Goal: Information Seeking & Learning: Learn about a topic

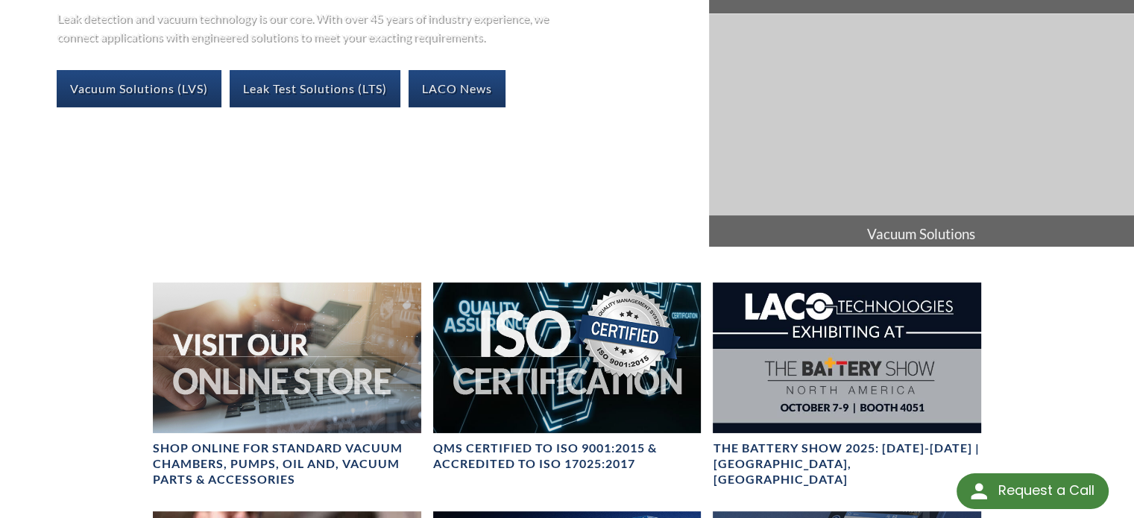
scroll to position [373, 0]
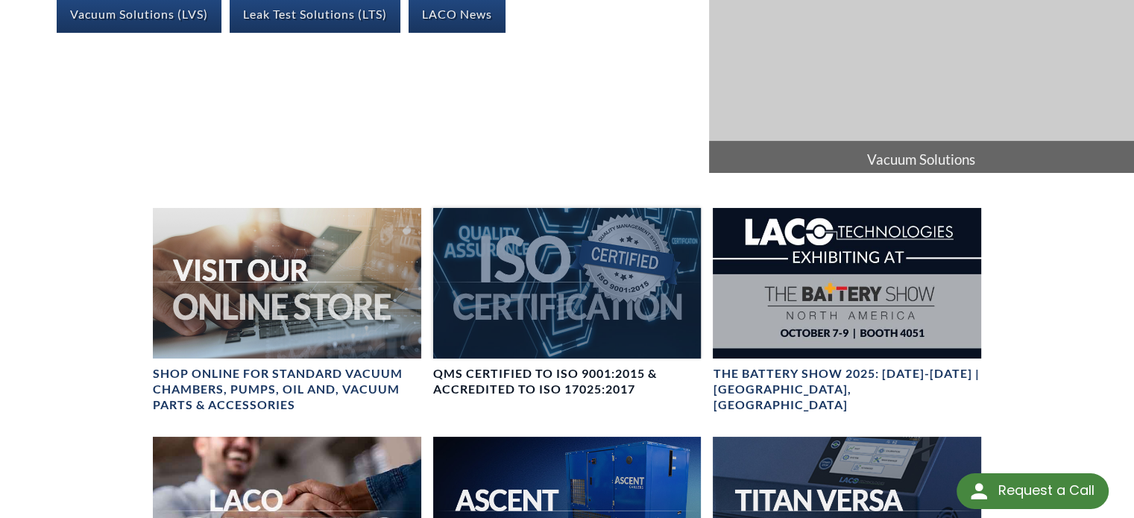
click at [579, 295] on div at bounding box center [567, 283] width 268 height 151
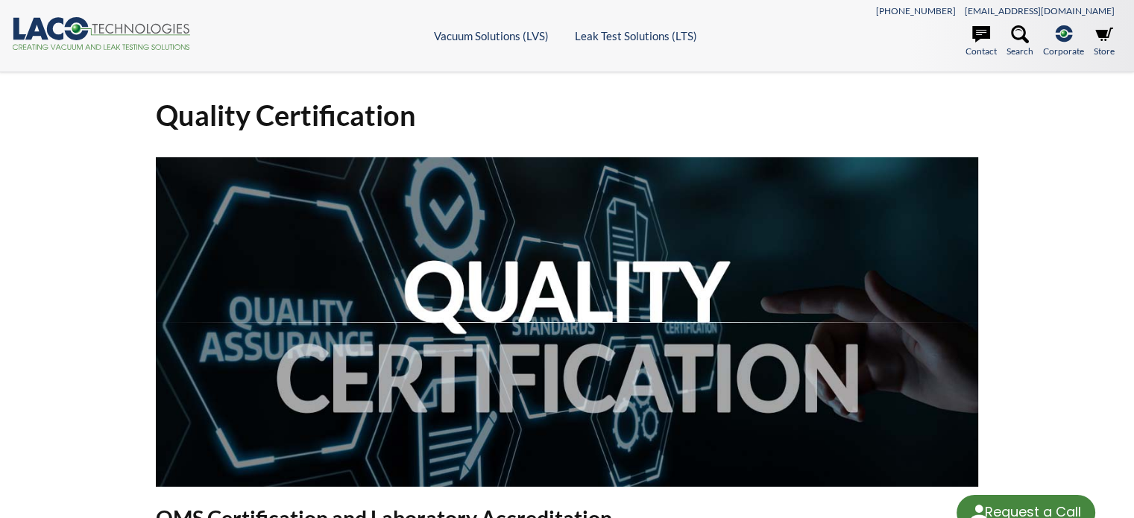
select select "Language Translate Widget"
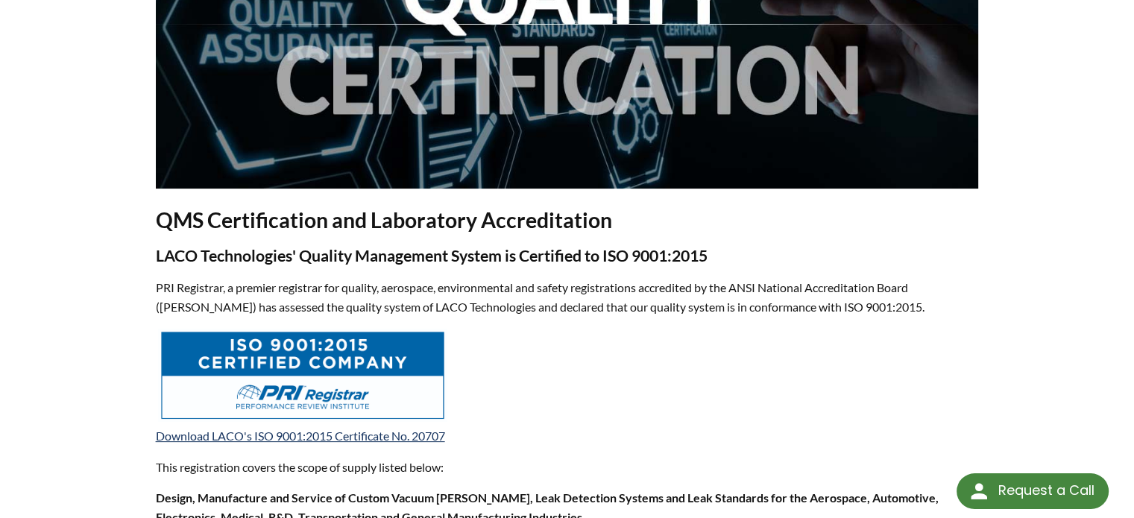
scroll to position [373, 0]
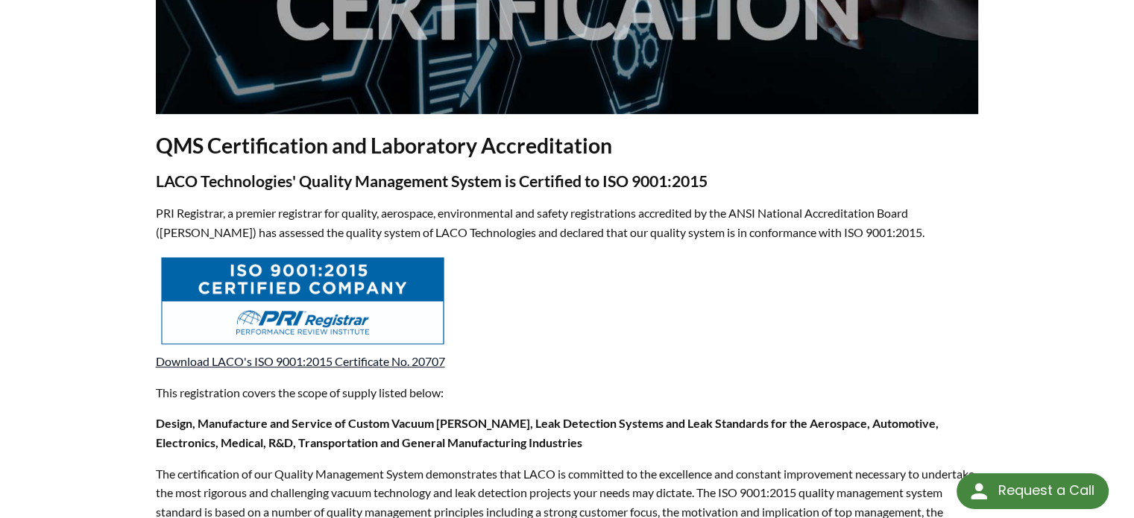
click at [394, 362] on link "Download LACO's ISO 9001:2015 Certificate No. 20707" at bounding box center [300, 361] width 289 height 14
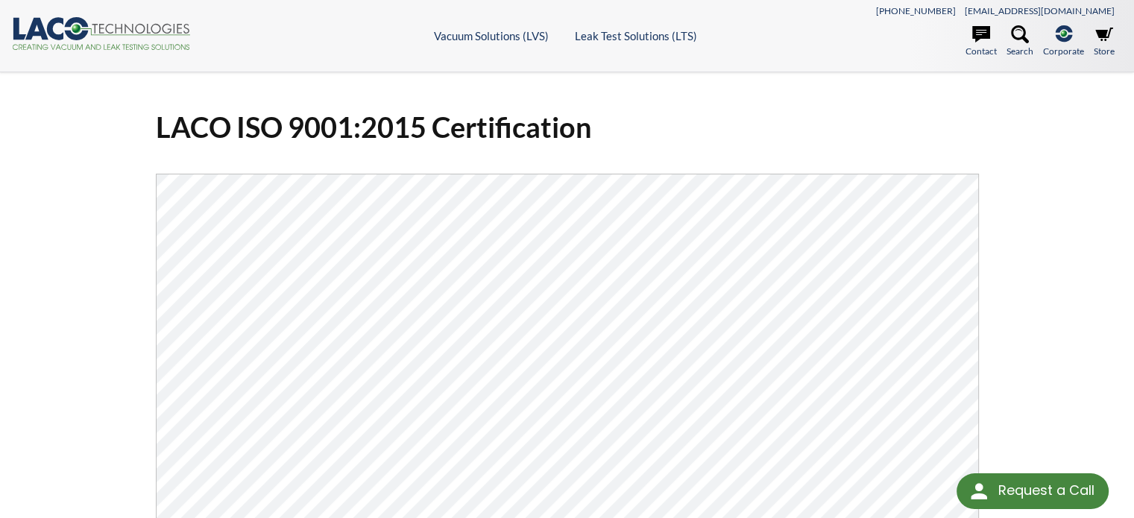
click at [1097, 336] on div "LACO ISO 9001:2015 Certification Click Here To Download" at bounding box center [567, 406] width 1134 height 668
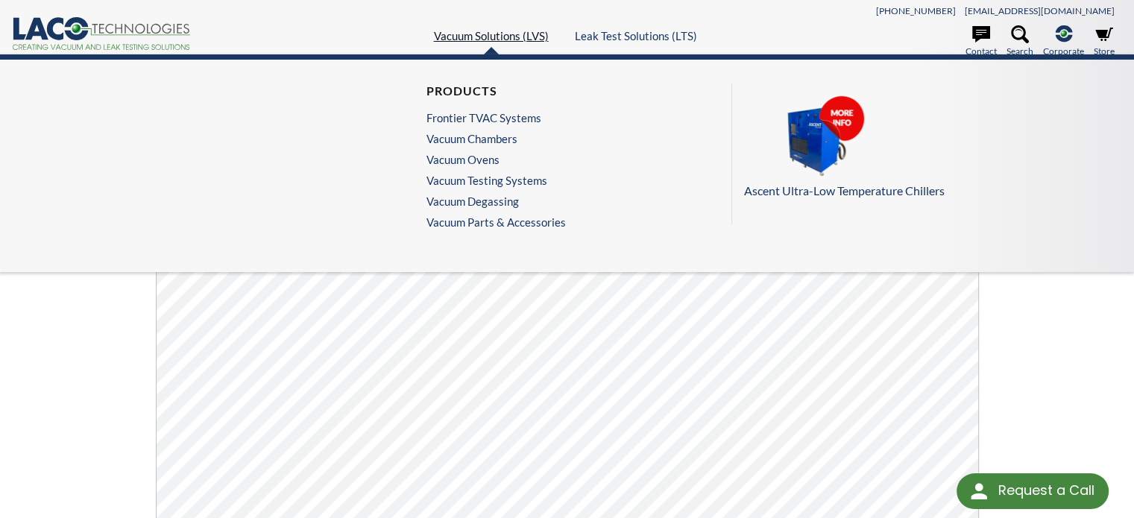
click at [510, 36] on link "Vacuum Solutions (LVS)" at bounding box center [491, 35] width 115 height 13
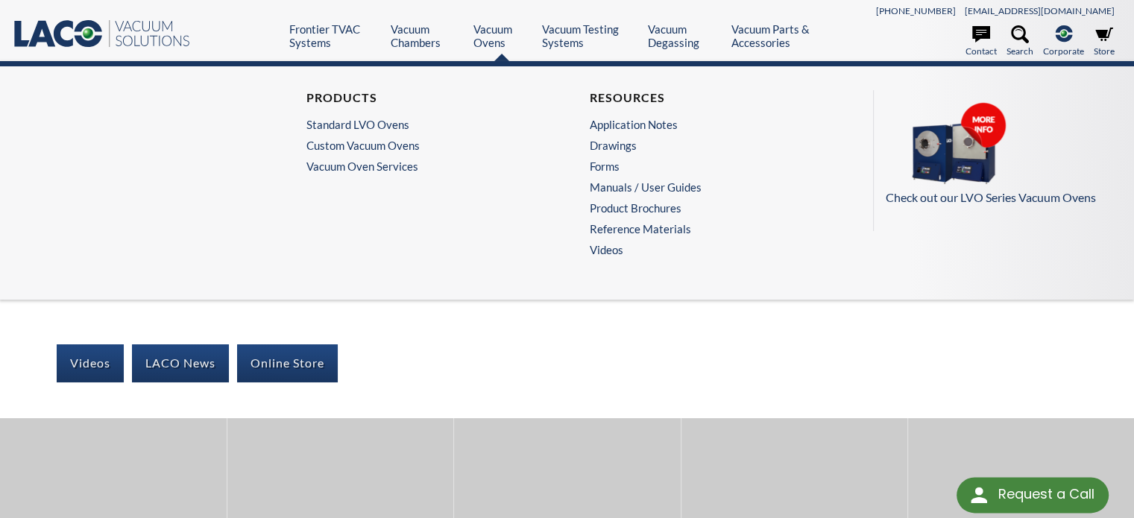
select select "Language Translate Widget"
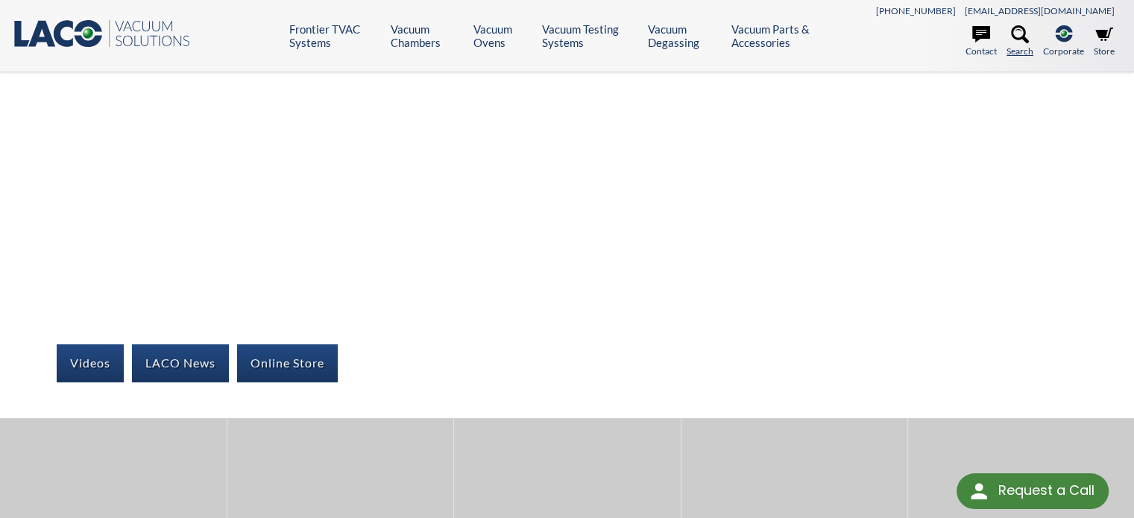
click at [1014, 31] on icon at bounding box center [1020, 34] width 18 height 18
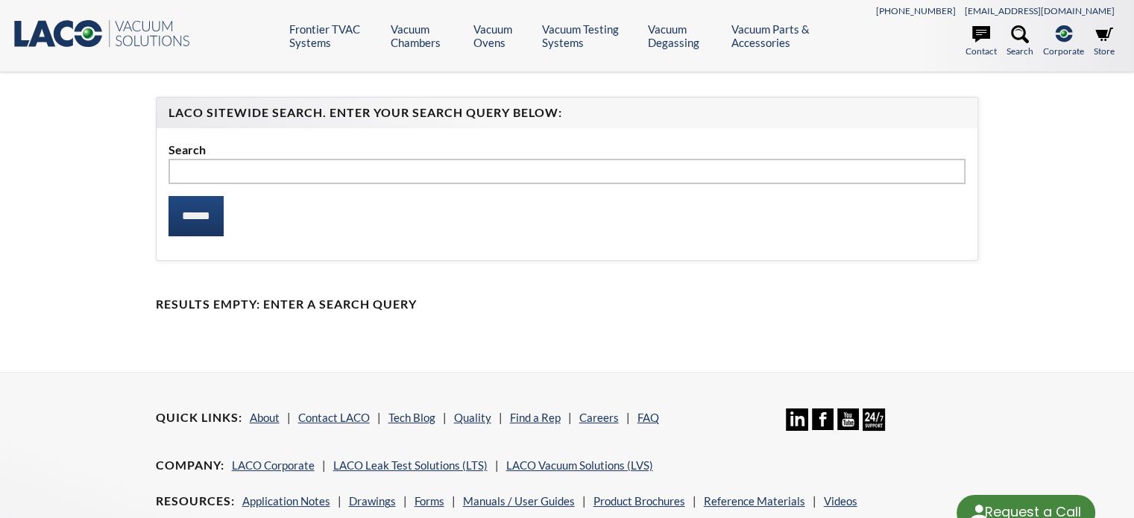
select select "Language Translate Widget"
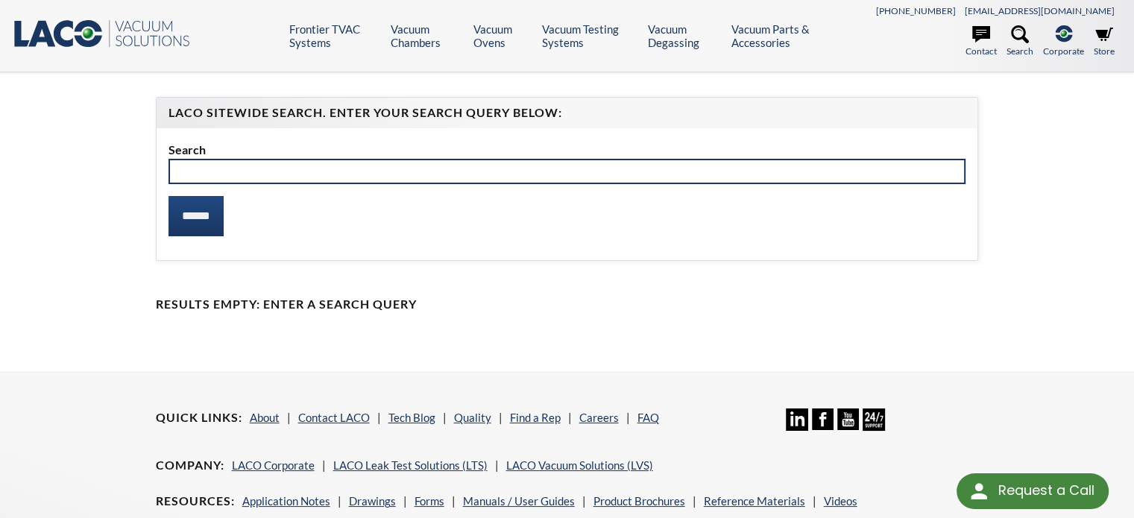
click at [566, 177] on input "text" at bounding box center [568, 171] width 798 height 25
paste input "**********"
type input "**********"
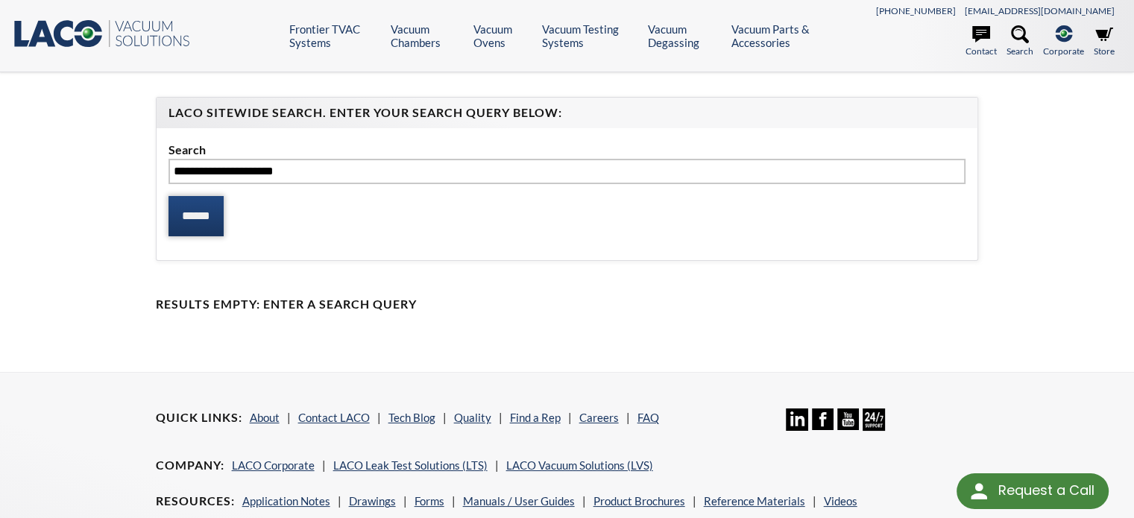
click at [214, 224] on input "******" at bounding box center [196, 216] width 55 height 40
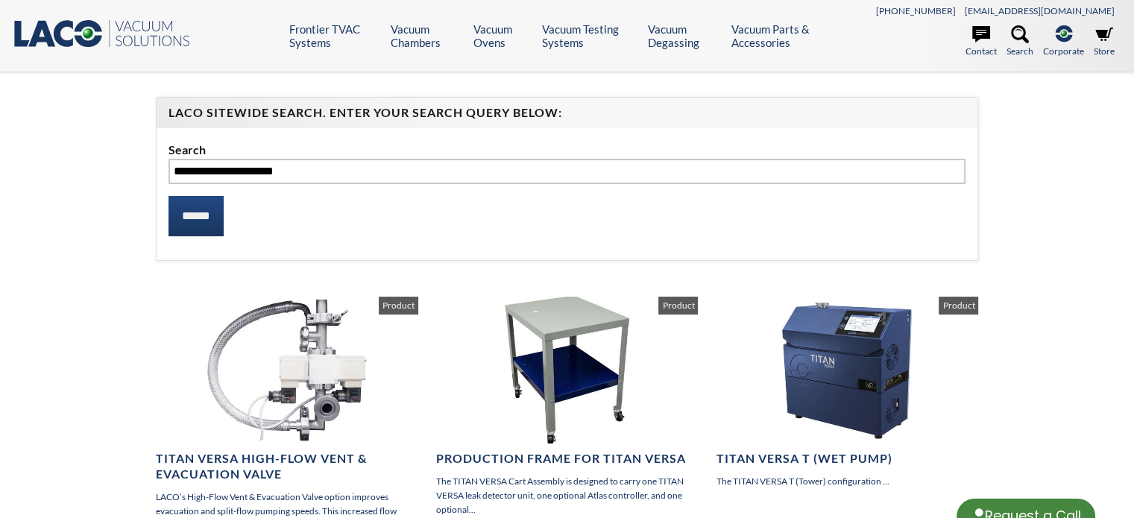
select select "Language Translate Widget"
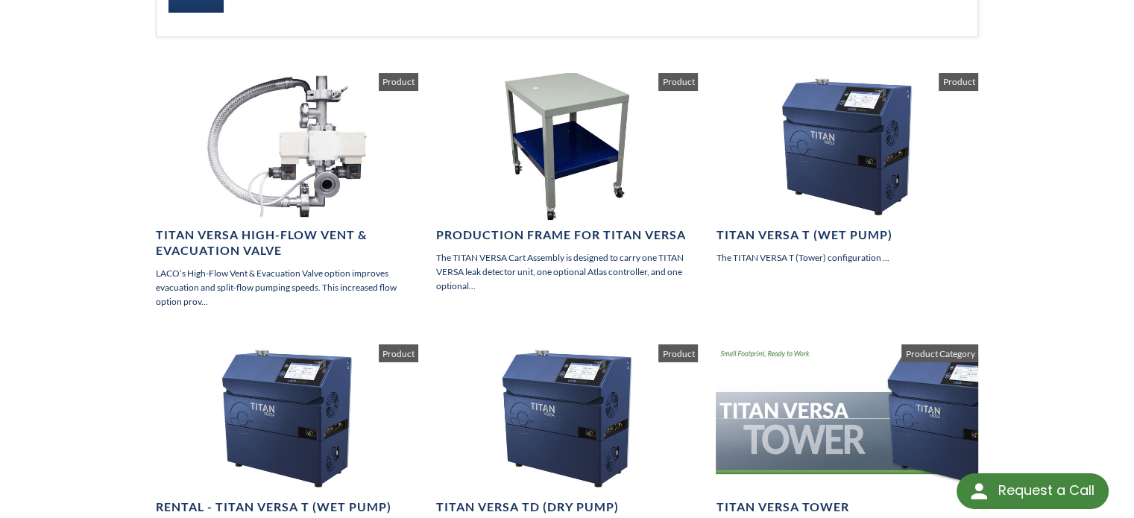
scroll to position [298, 0]
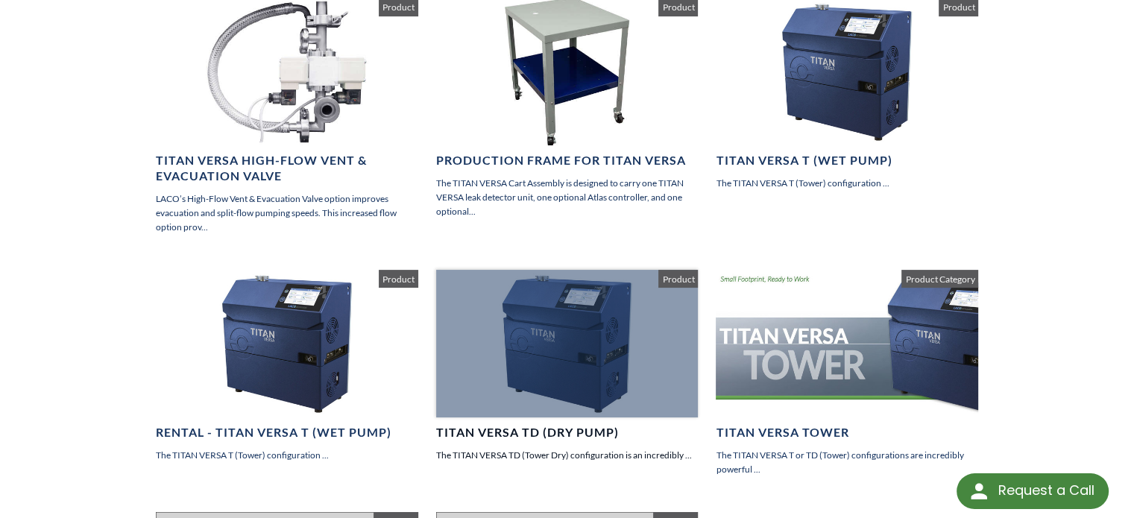
click at [563, 388] on div at bounding box center [567, 344] width 263 height 148
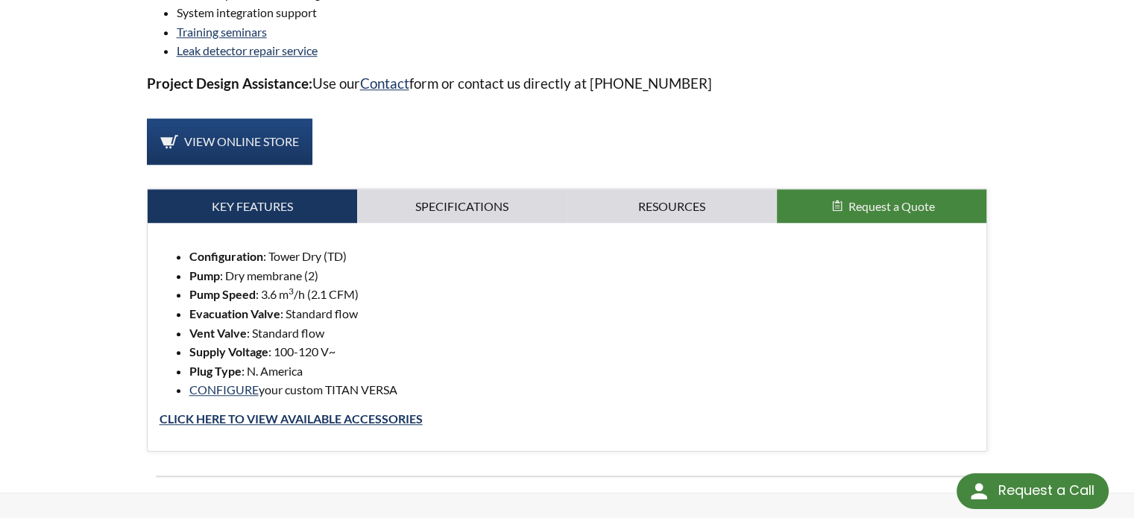
scroll to position [1342, 0]
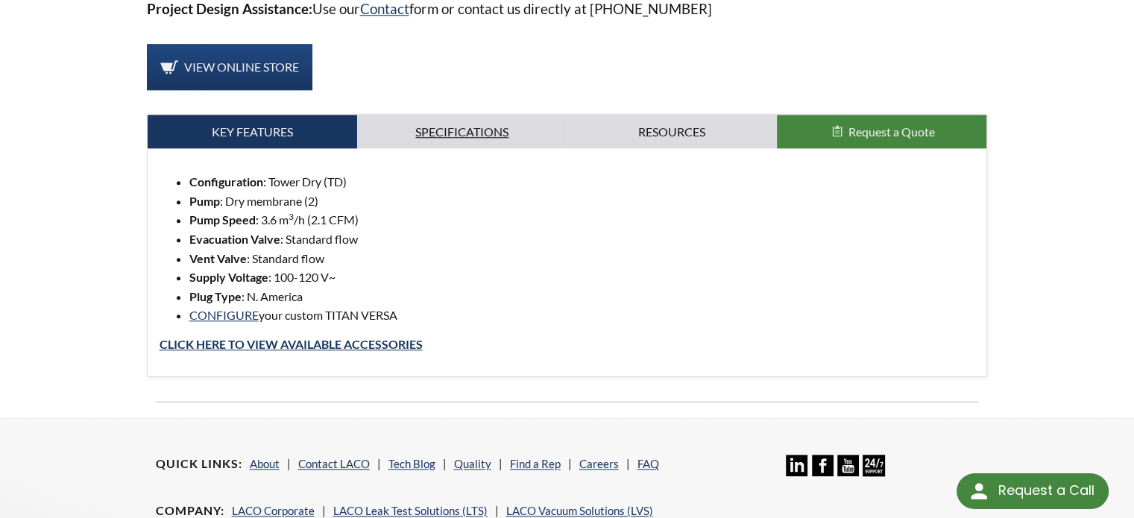
click at [483, 133] on link "Specifications" at bounding box center [462, 132] width 210 height 34
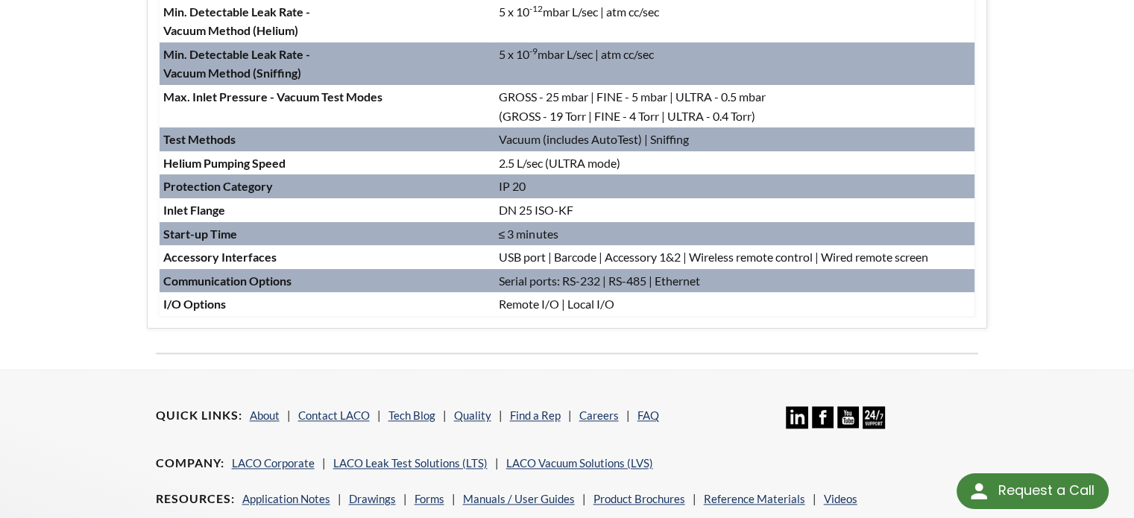
scroll to position [1417, 0]
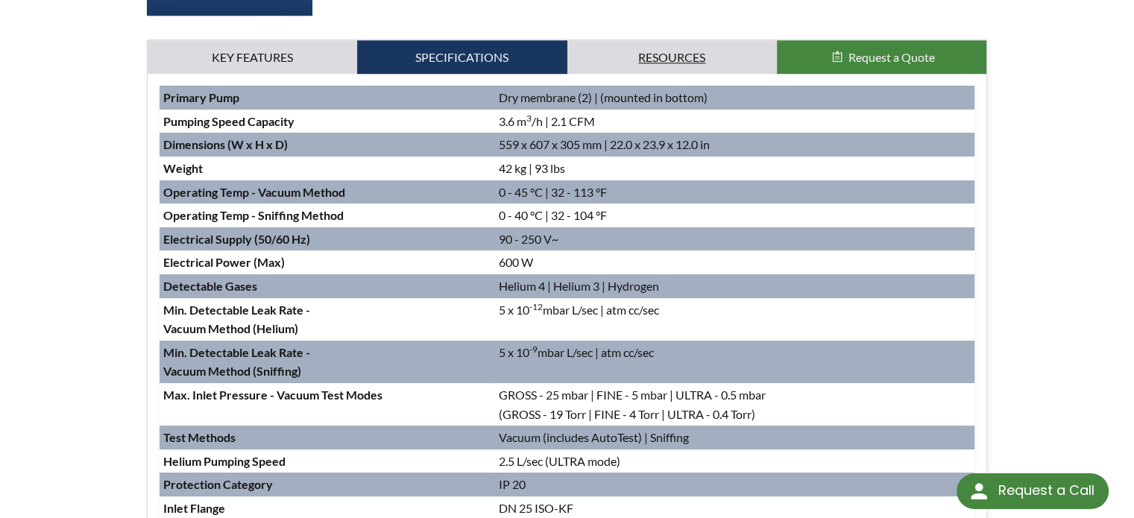
click at [663, 52] on link "Resources" at bounding box center [673, 57] width 210 height 34
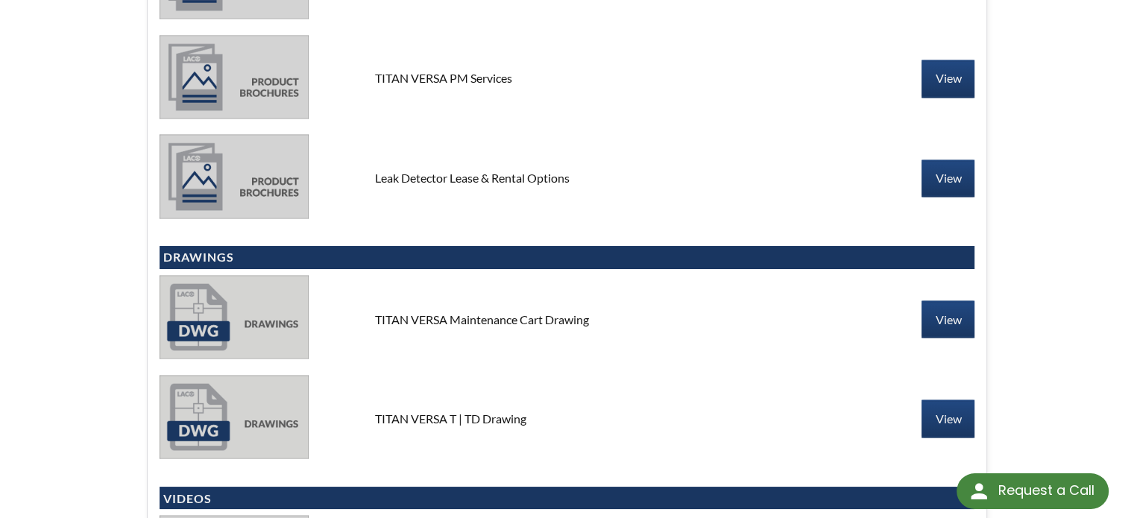
scroll to position [2610, 0]
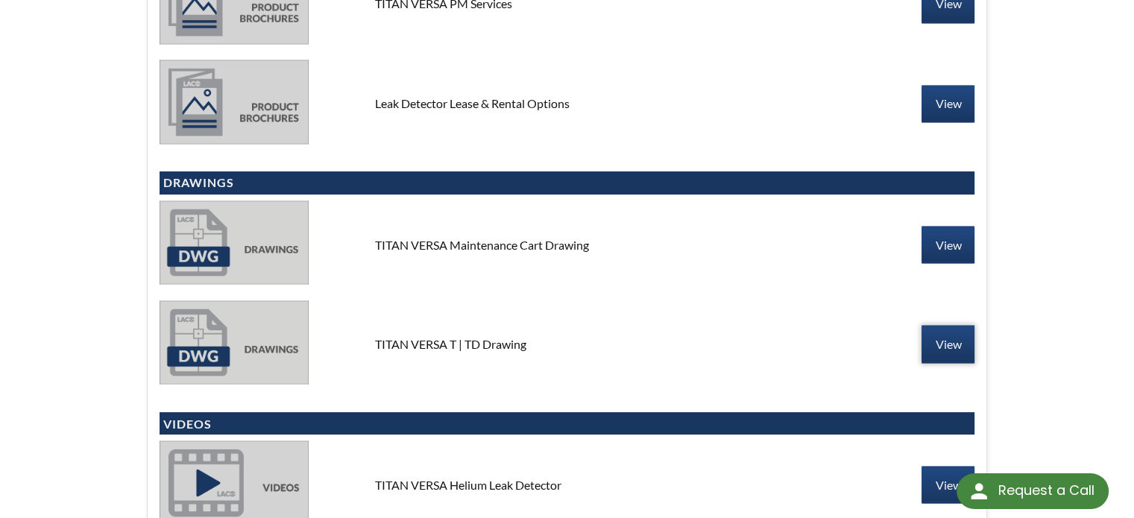
click at [936, 342] on link "View" at bounding box center [948, 343] width 53 height 37
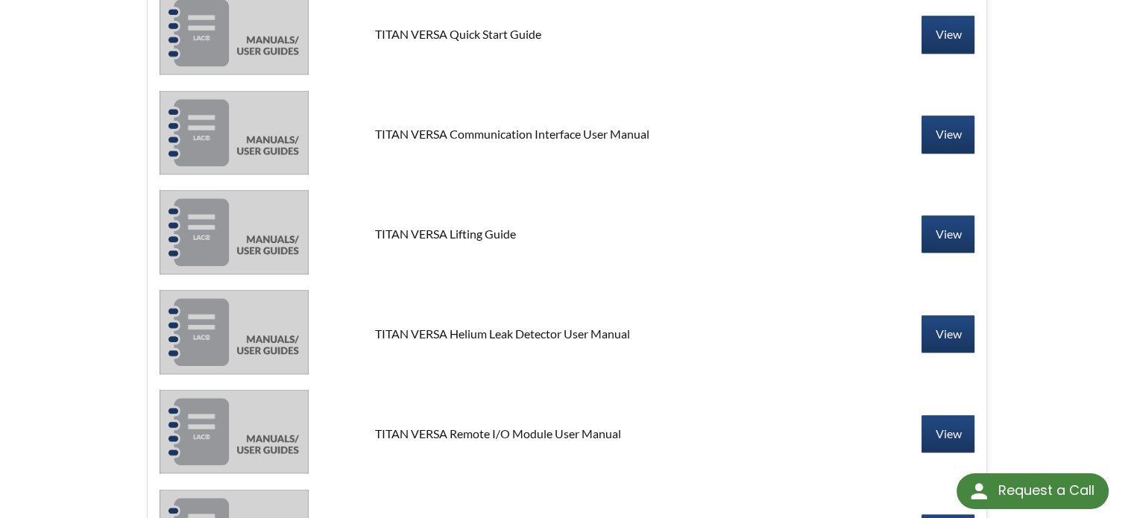
scroll to position [1417, 0]
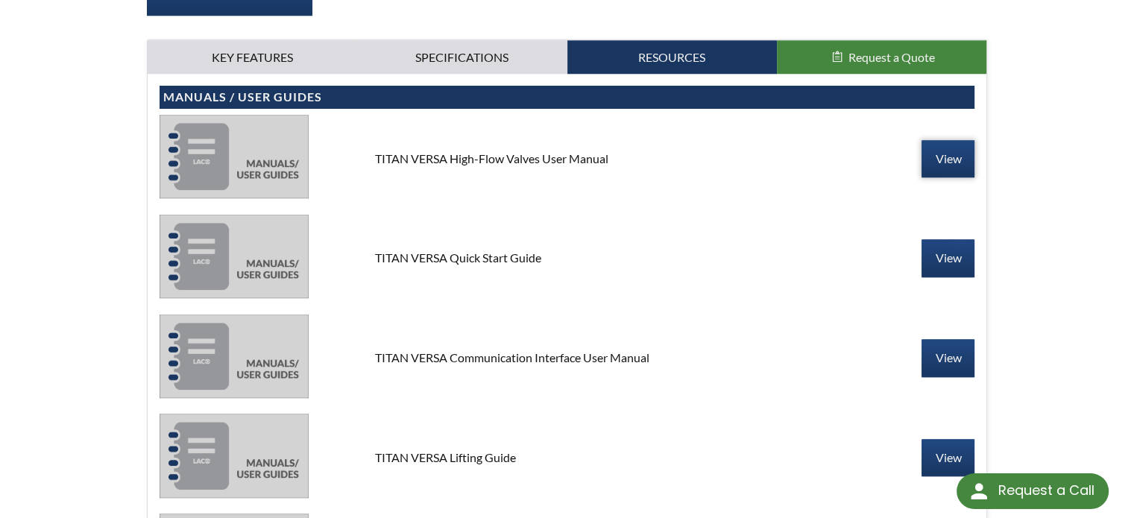
click at [944, 155] on link "View" at bounding box center [948, 158] width 53 height 37
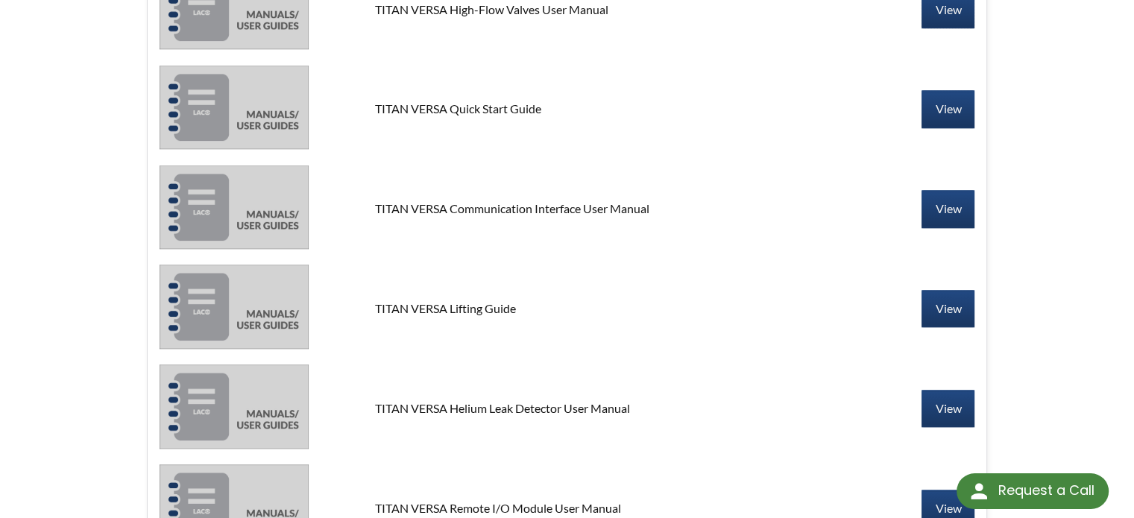
scroll to position [1641, 0]
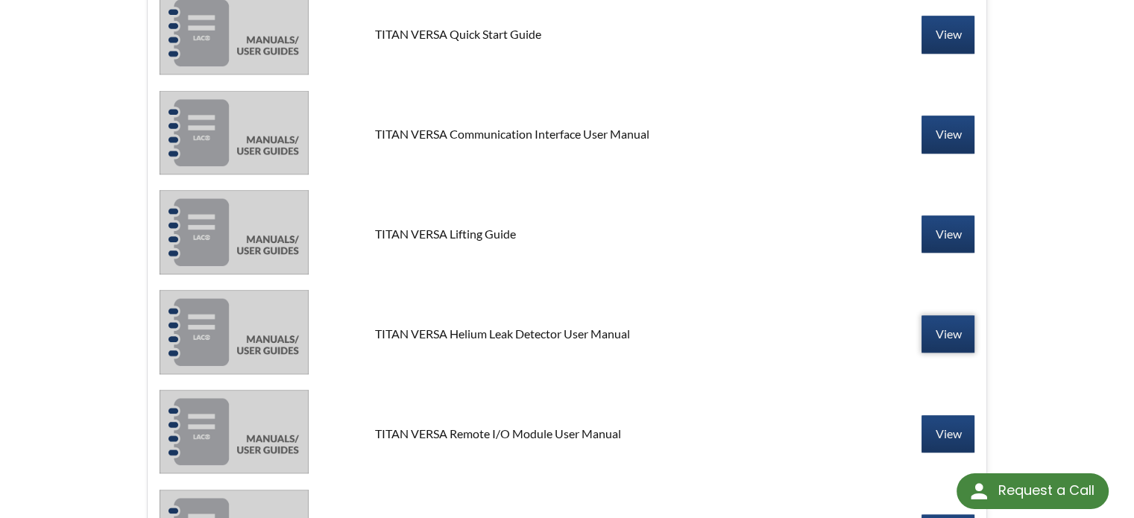
click at [946, 336] on link "View" at bounding box center [948, 333] width 53 height 37
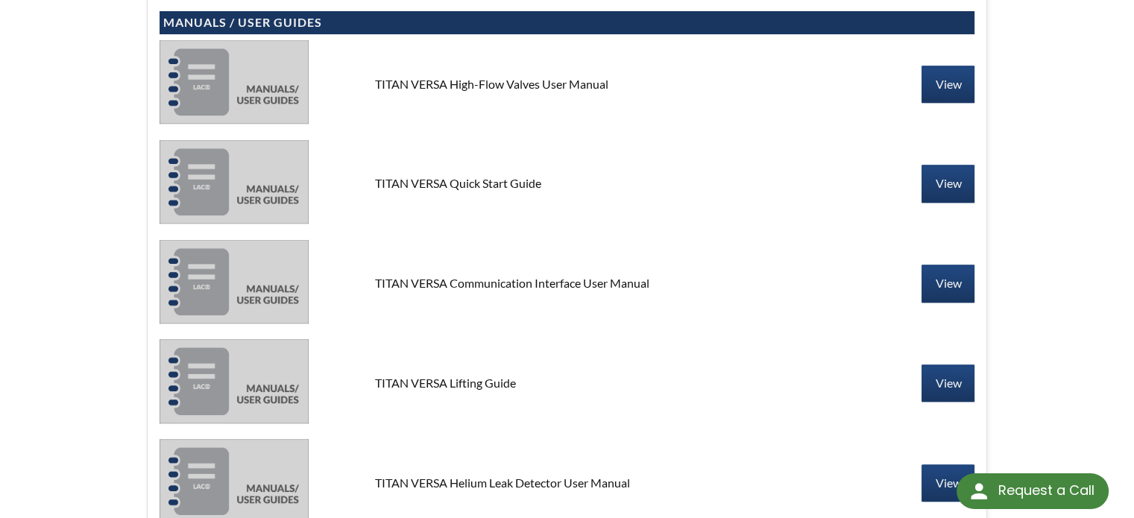
scroll to position [1193, 0]
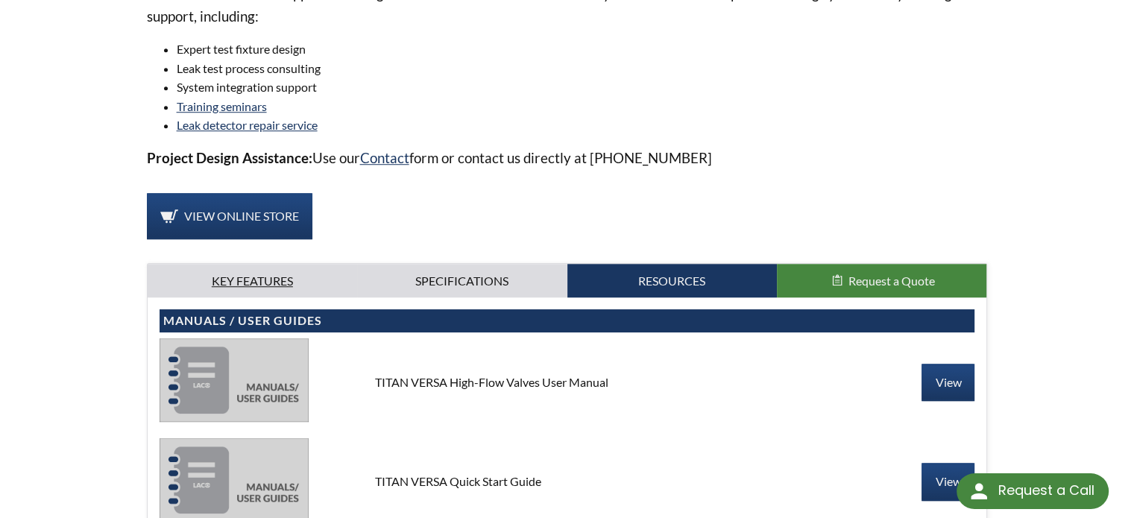
click at [277, 283] on link "Key Features" at bounding box center [253, 281] width 210 height 34
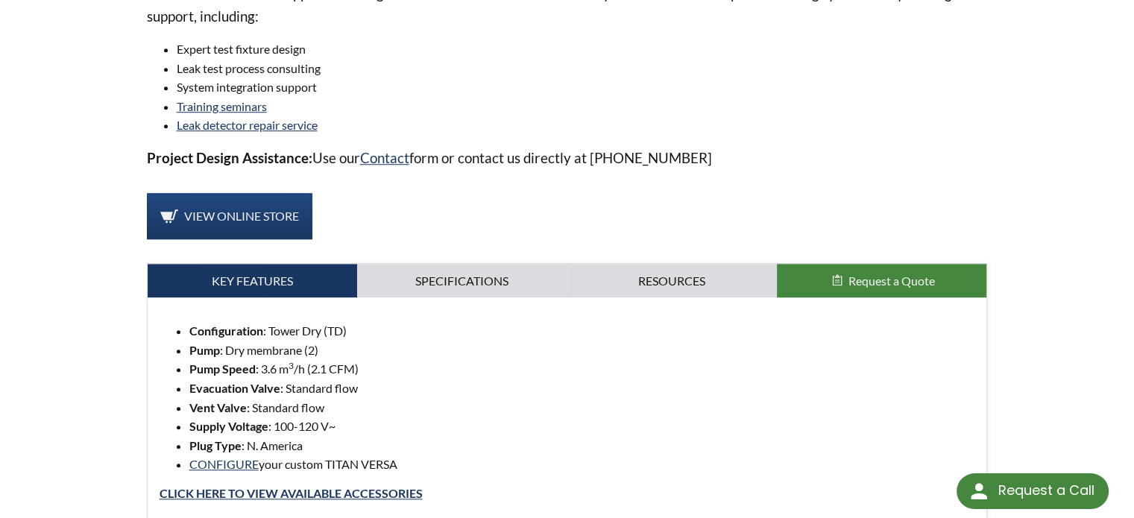
scroll to position [1268, 0]
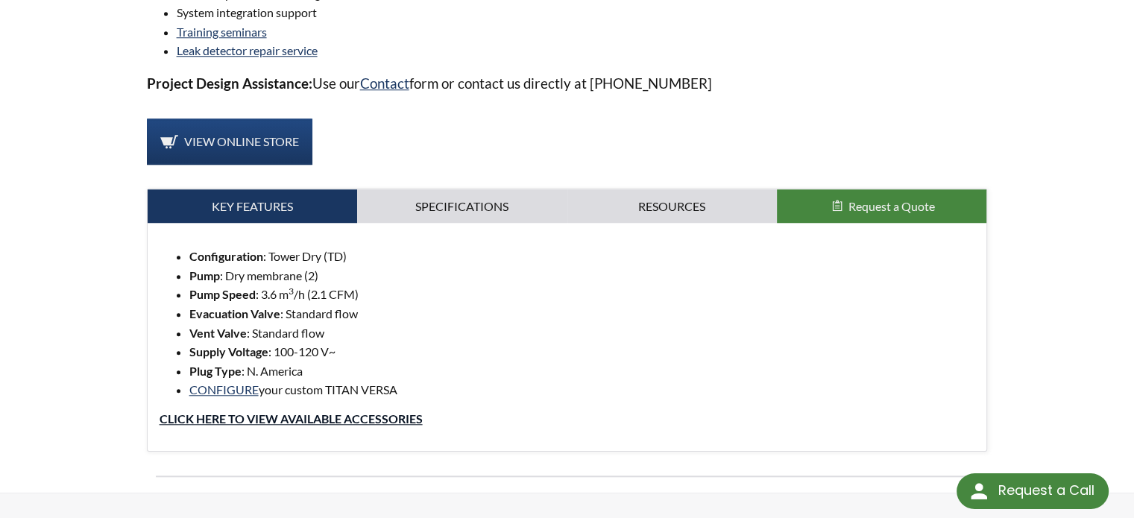
click at [372, 419] on link "Click Here to view Available accessories" at bounding box center [291, 419] width 263 height 14
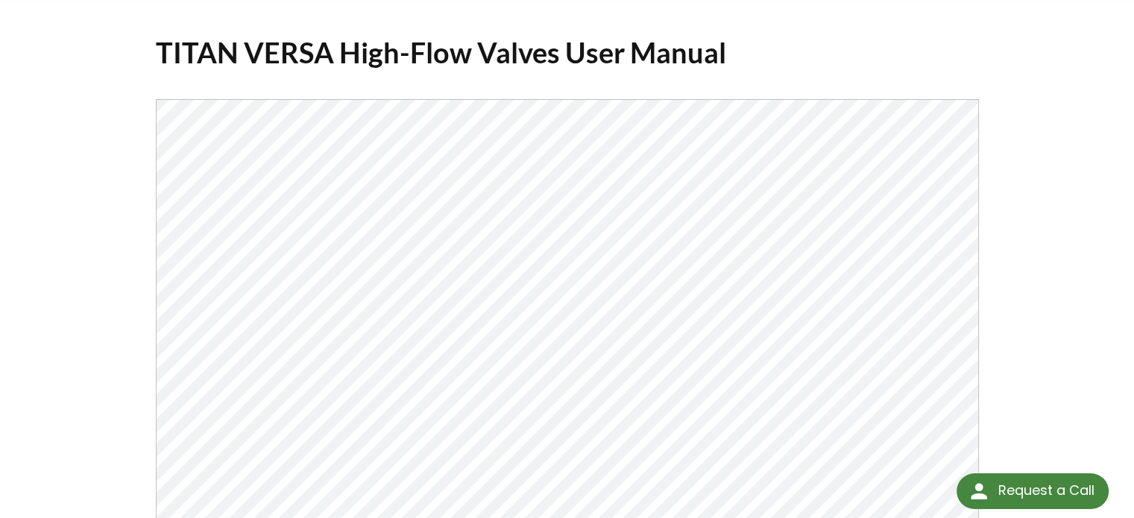
scroll to position [149, 0]
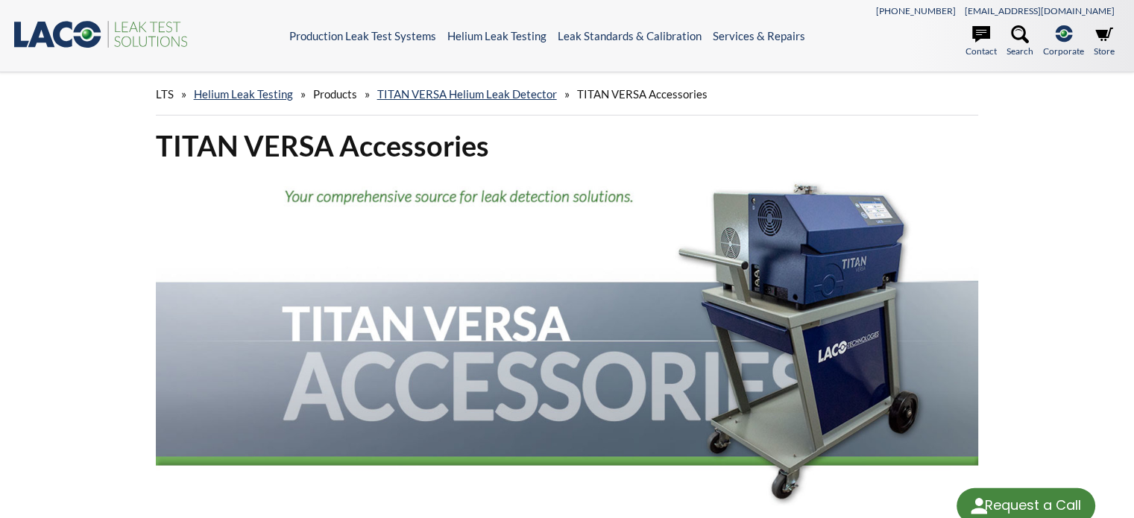
select select "Language Translate Widget"
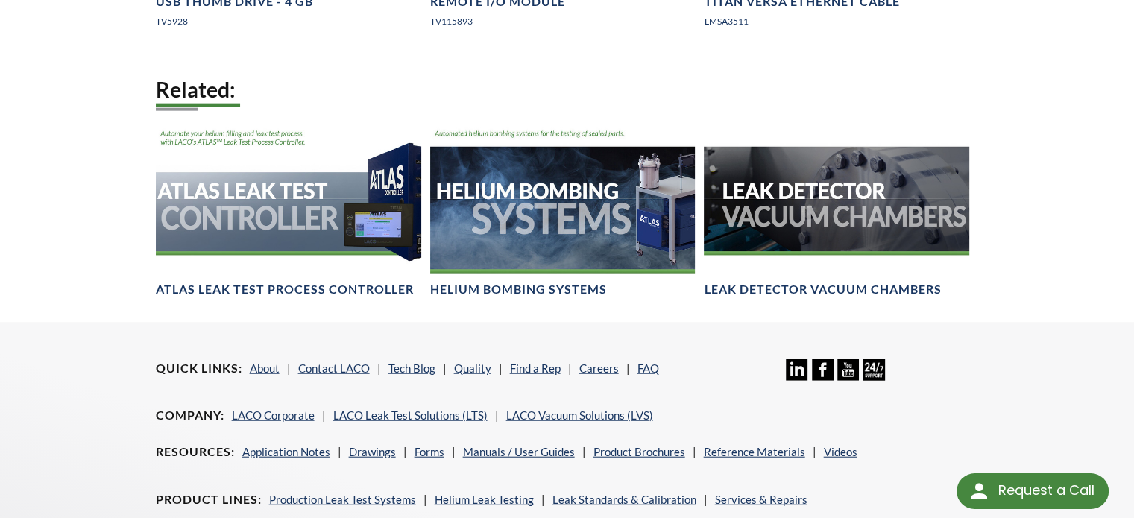
scroll to position [3654, 0]
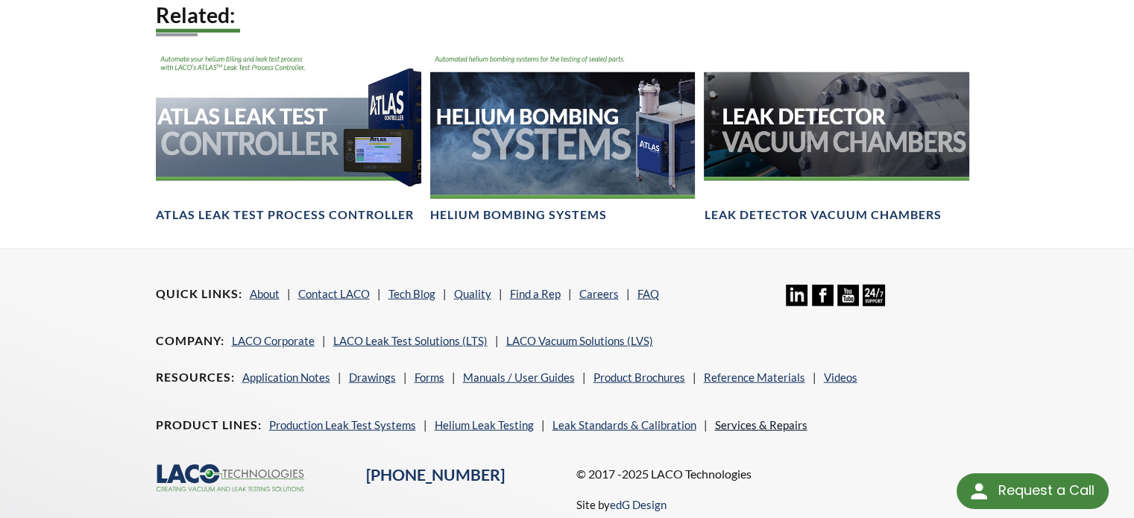
click at [746, 420] on link "Services & Repairs" at bounding box center [761, 424] width 92 height 13
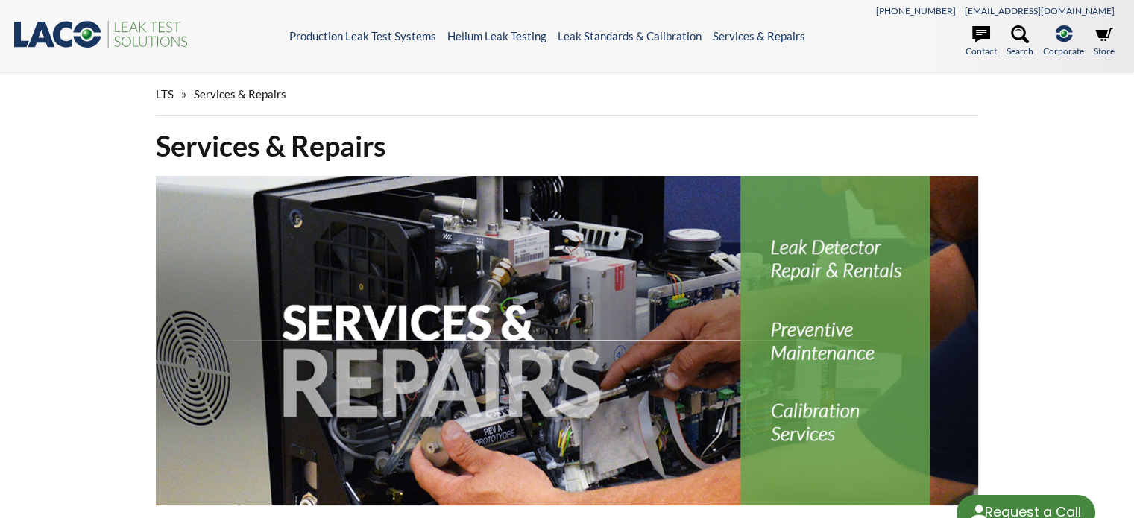
select select "Language Translate Widget"
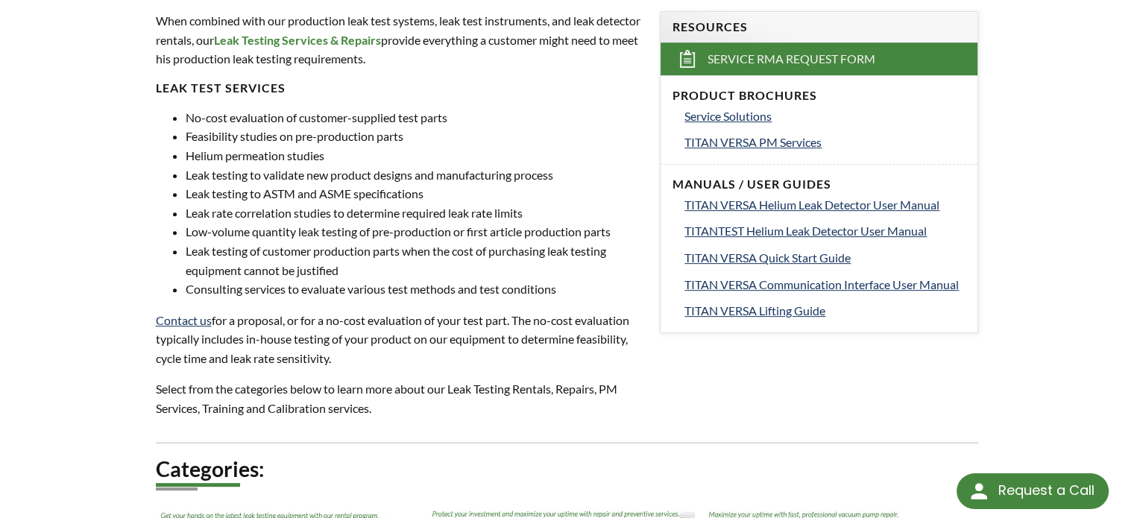
scroll to position [447, 0]
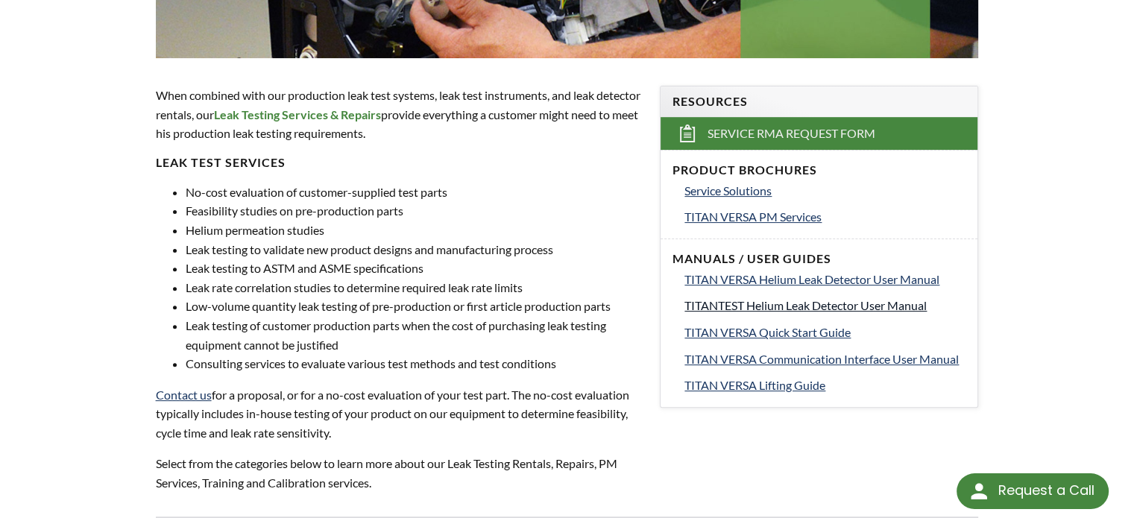
click at [741, 307] on span "TITANTEST Helium Leak Detector User Manual" at bounding box center [806, 305] width 242 height 14
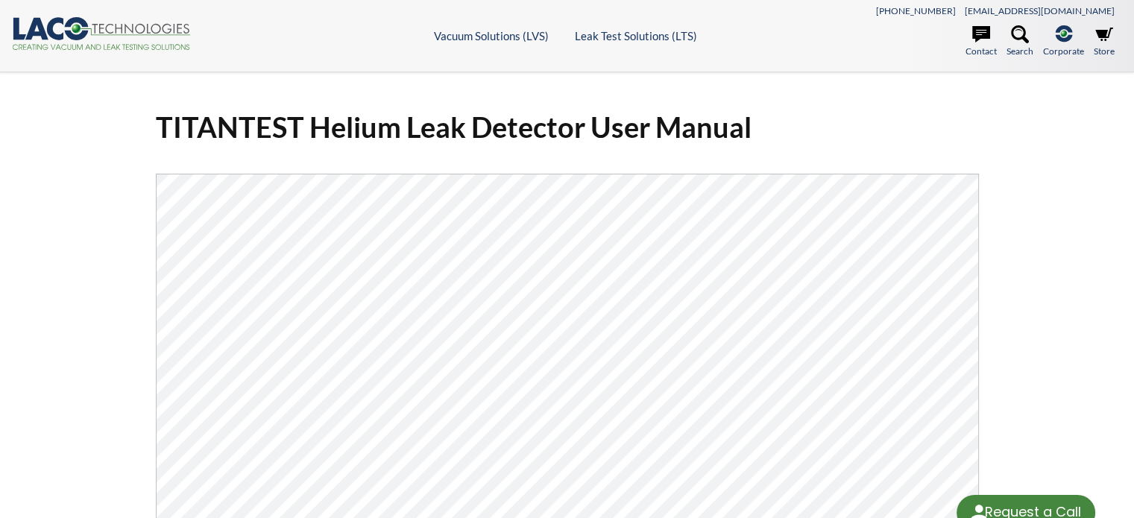
select select "Language Translate Widget"
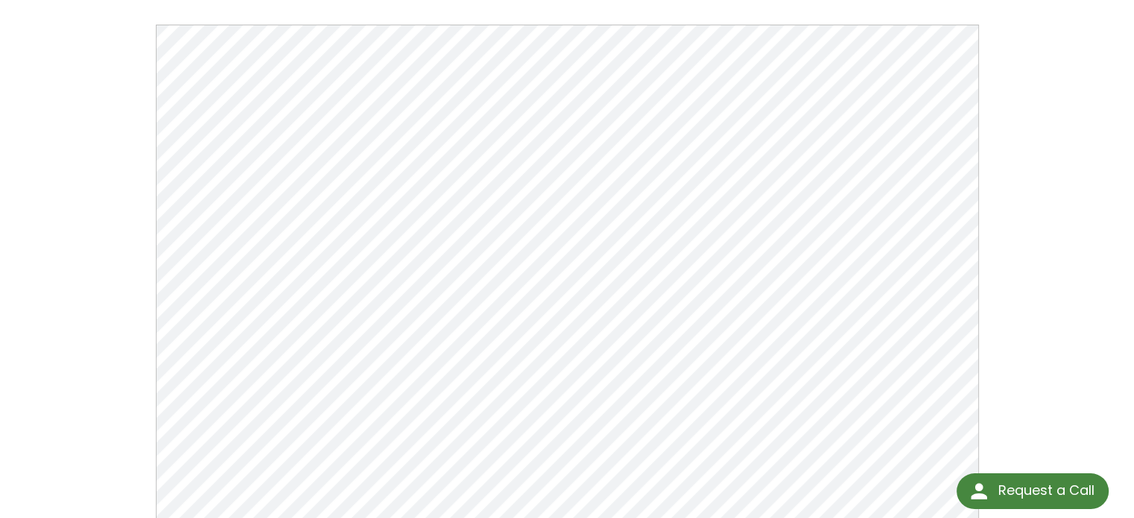
scroll to position [224, 0]
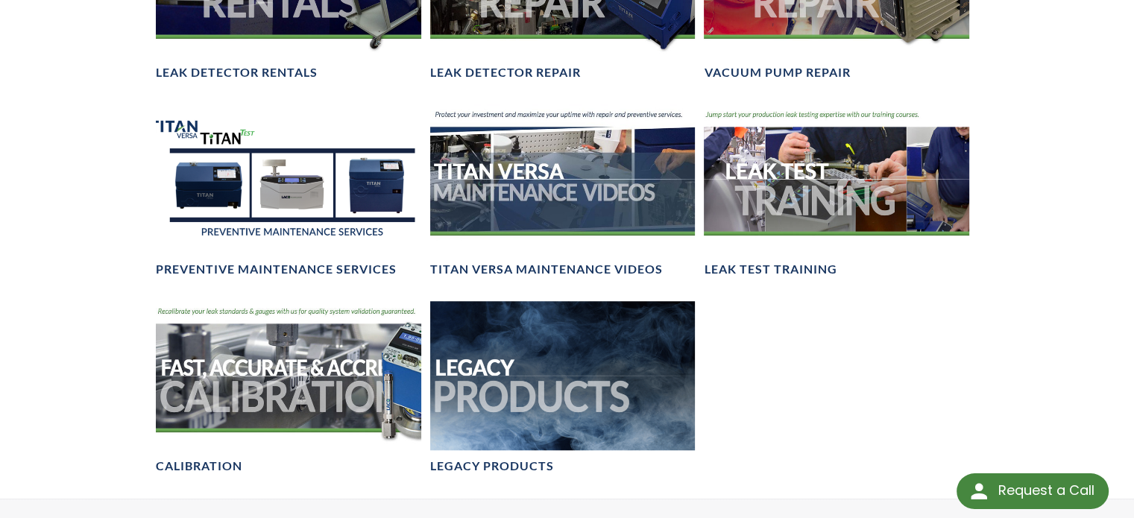
scroll to position [1193, 0]
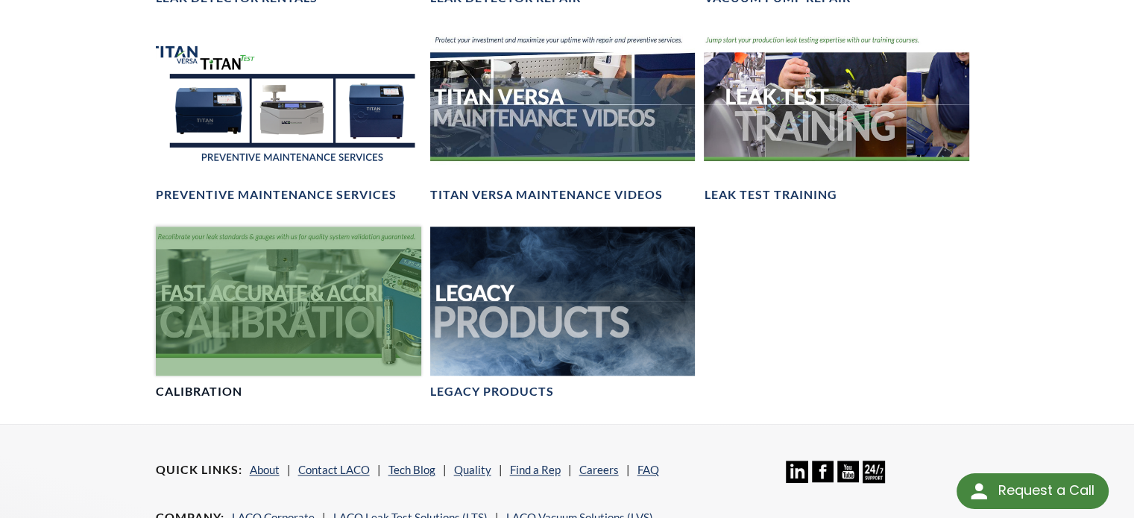
click at [221, 390] on h4 "Calibration" at bounding box center [199, 392] width 87 height 16
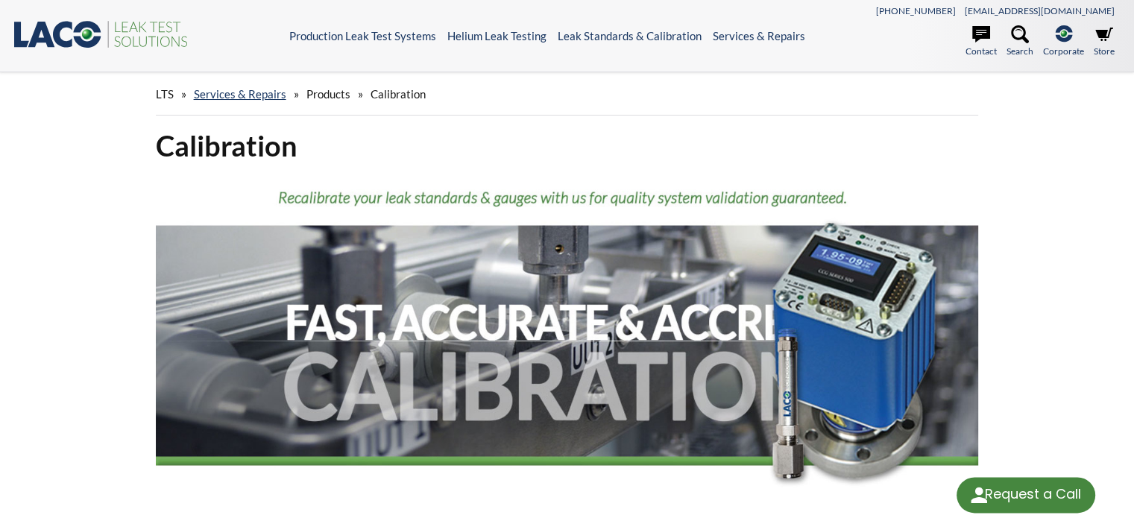
select select "Language Translate Widget"
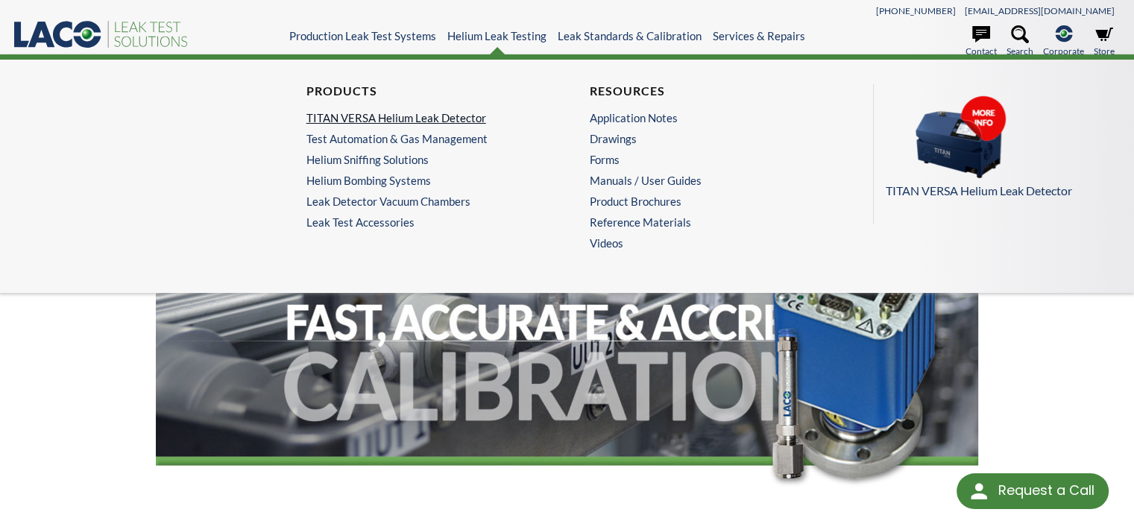
click at [433, 116] on link "TITAN VERSA Helium Leak Detector" at bounding box center [422, 117] width 230 height 13
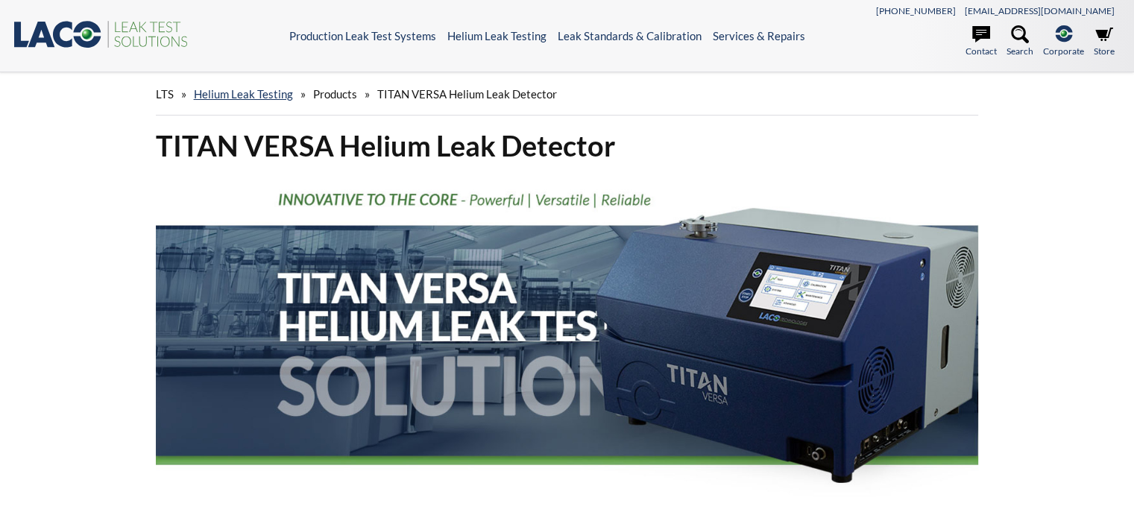
select select "Language Translate Widget"
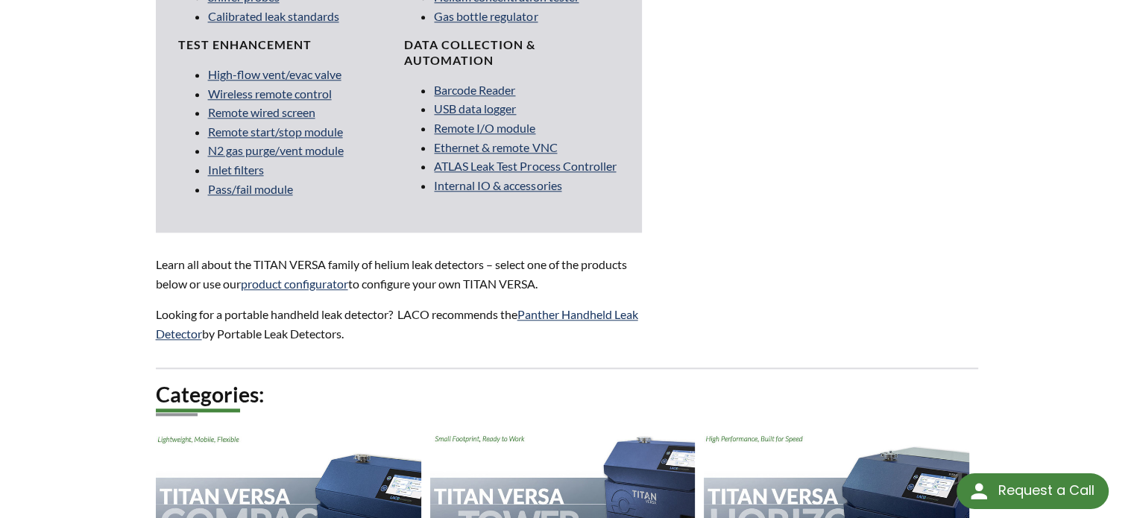
scroll to position [1715, 0]
